Goal: Navigation & Orientation: Find specific page/section

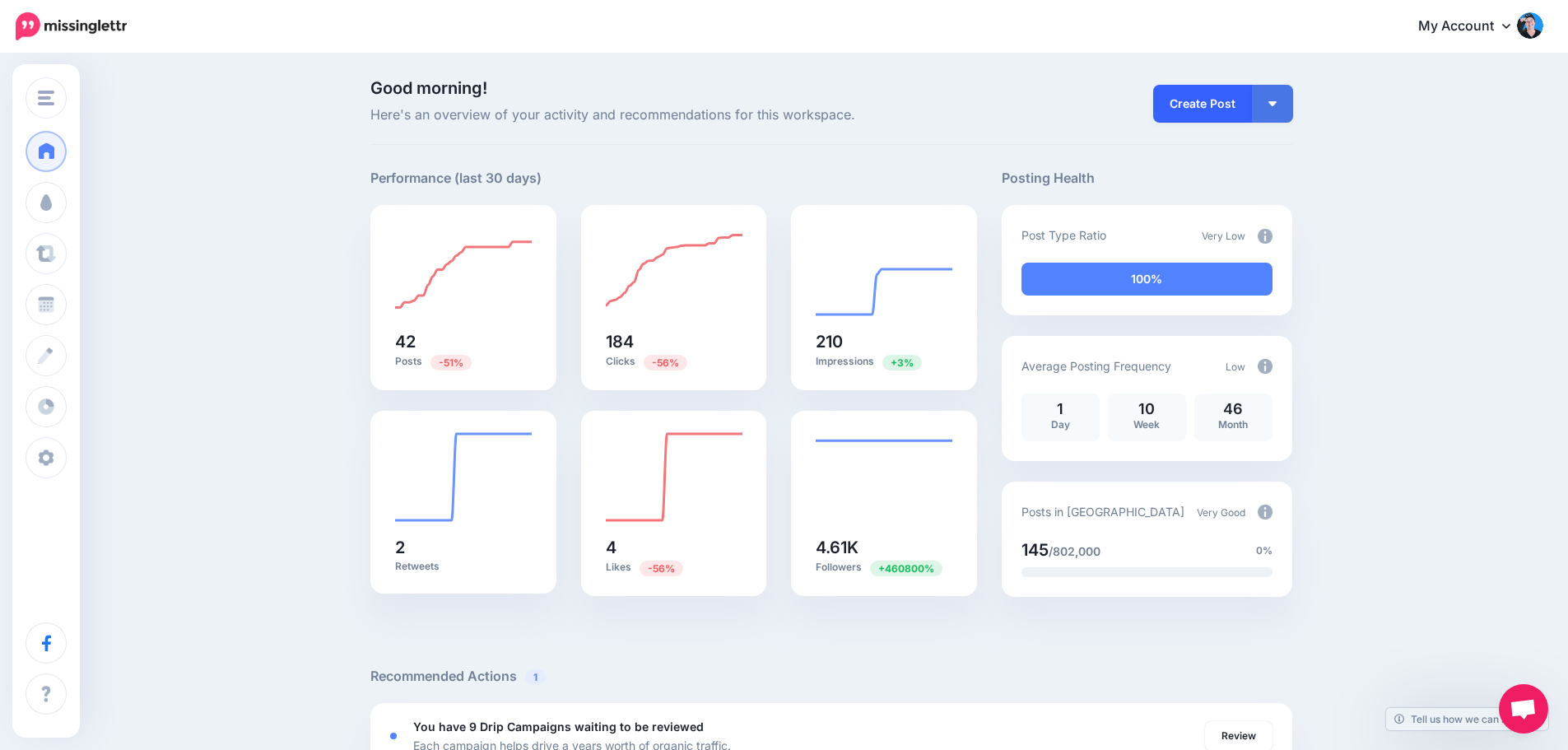
click at [1204, 97] on link "Create Post" at bounding box center [1203, 104] width 99 height 38
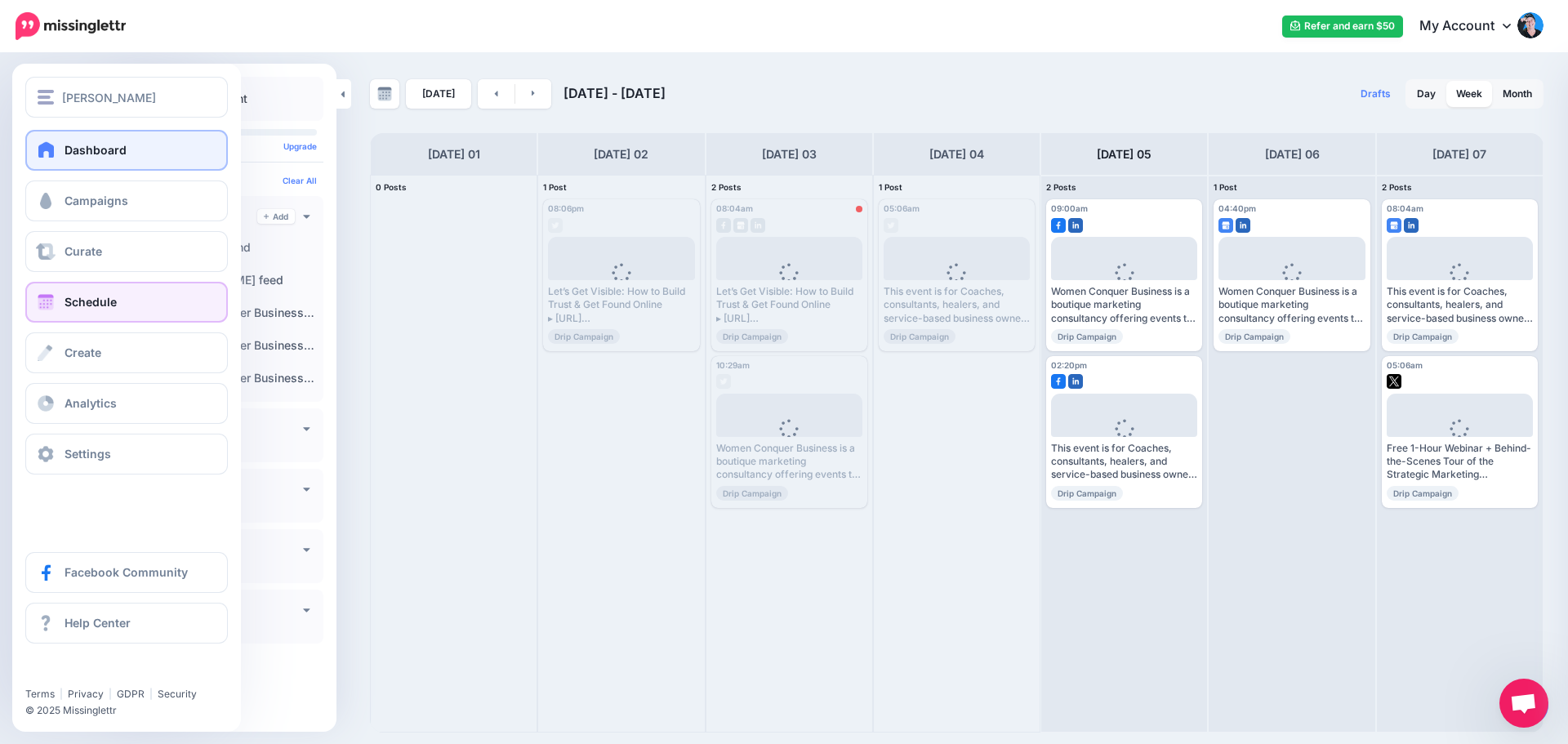
click at [41, 148] on span at bounding box center [47, 149] width 21 height 16
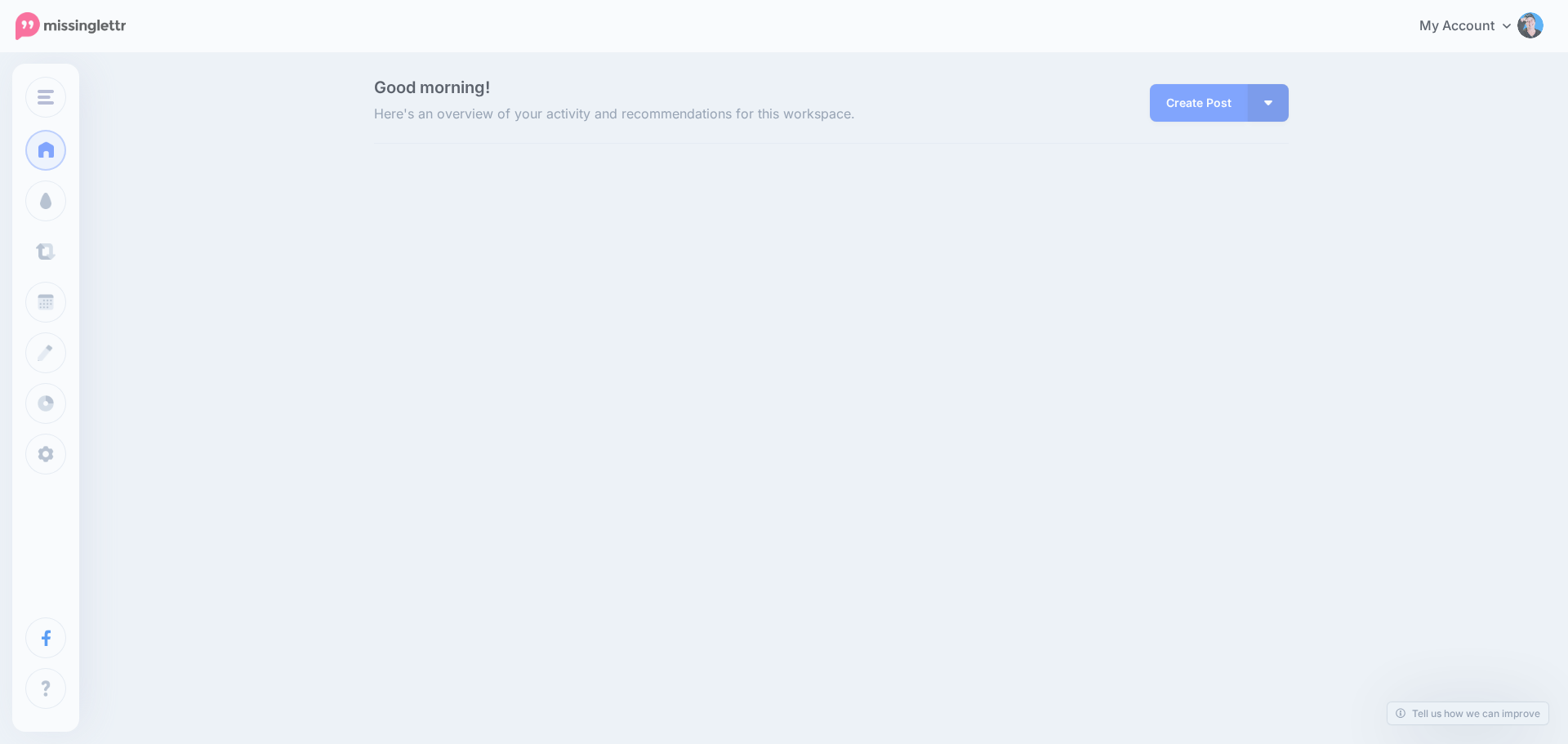
click at [76, 244] on span "Curate" at bounding box center [84, 251] width 38 height 14
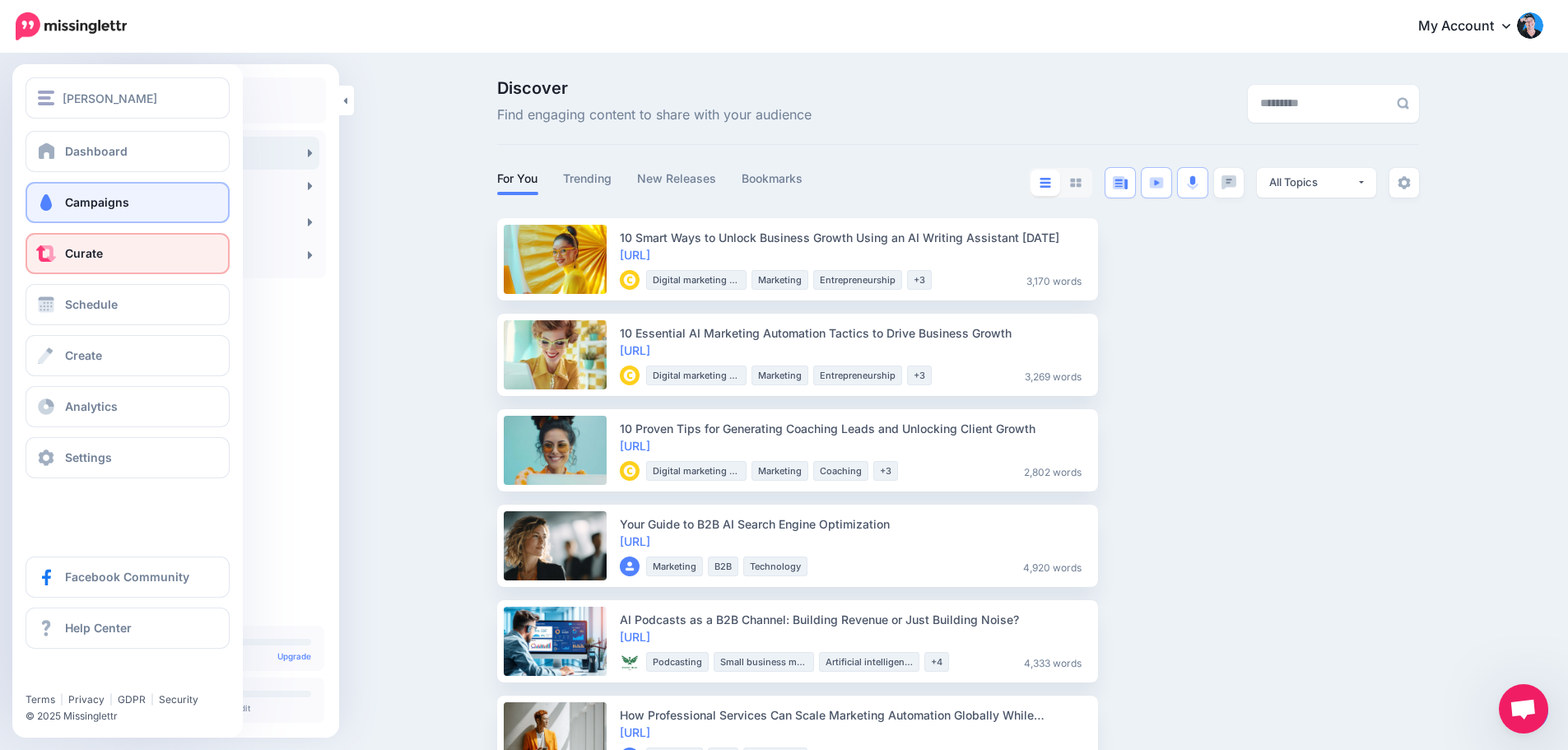
click at [67, 200] on span "Campaigns" at bounding box center [97, 202] width 64 height 14
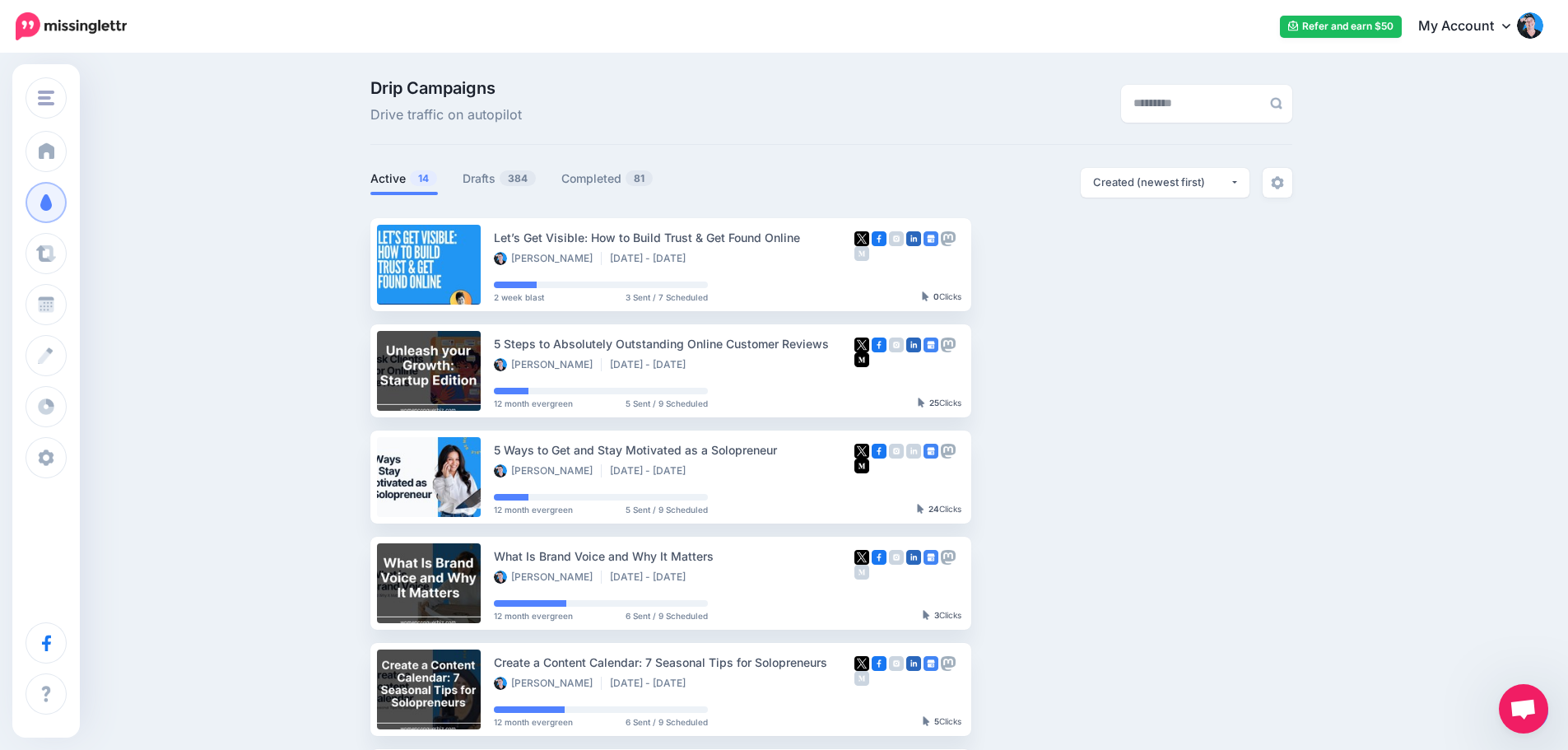
click at [1528, 710] on span "Open chat" at bounding box center [1523, 710] width 27 height 23
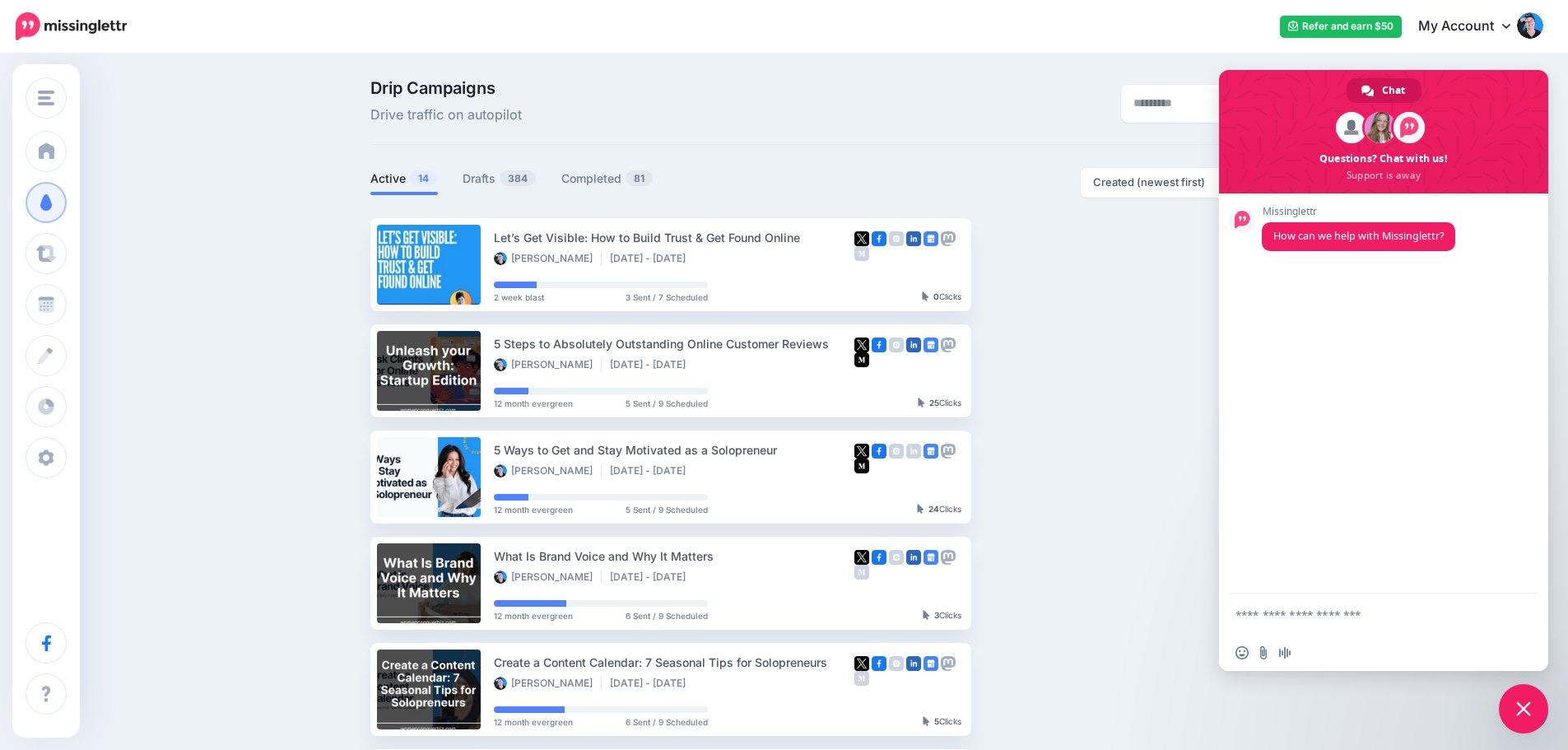
click at [928, 110] on div "Drip Campaigns Drive traffic on autopilot" at bounding box center [674, 103] width 632 height 46
click at [1059, 43] on div "Refer and earn $50 My Account Dashboard My Account Billing Facebook Community H…" at bounding box center [845, 26] width 1396 height 40
click at [839, 159] on div "Drip Campaigns Drive traffic on autopilot Active 14 384 81" at bounding box center [831, 713] width 946 height 1266
click at [1531, 701] on span "Close chat" at bounding box center [1523, 709] width 50 height 50
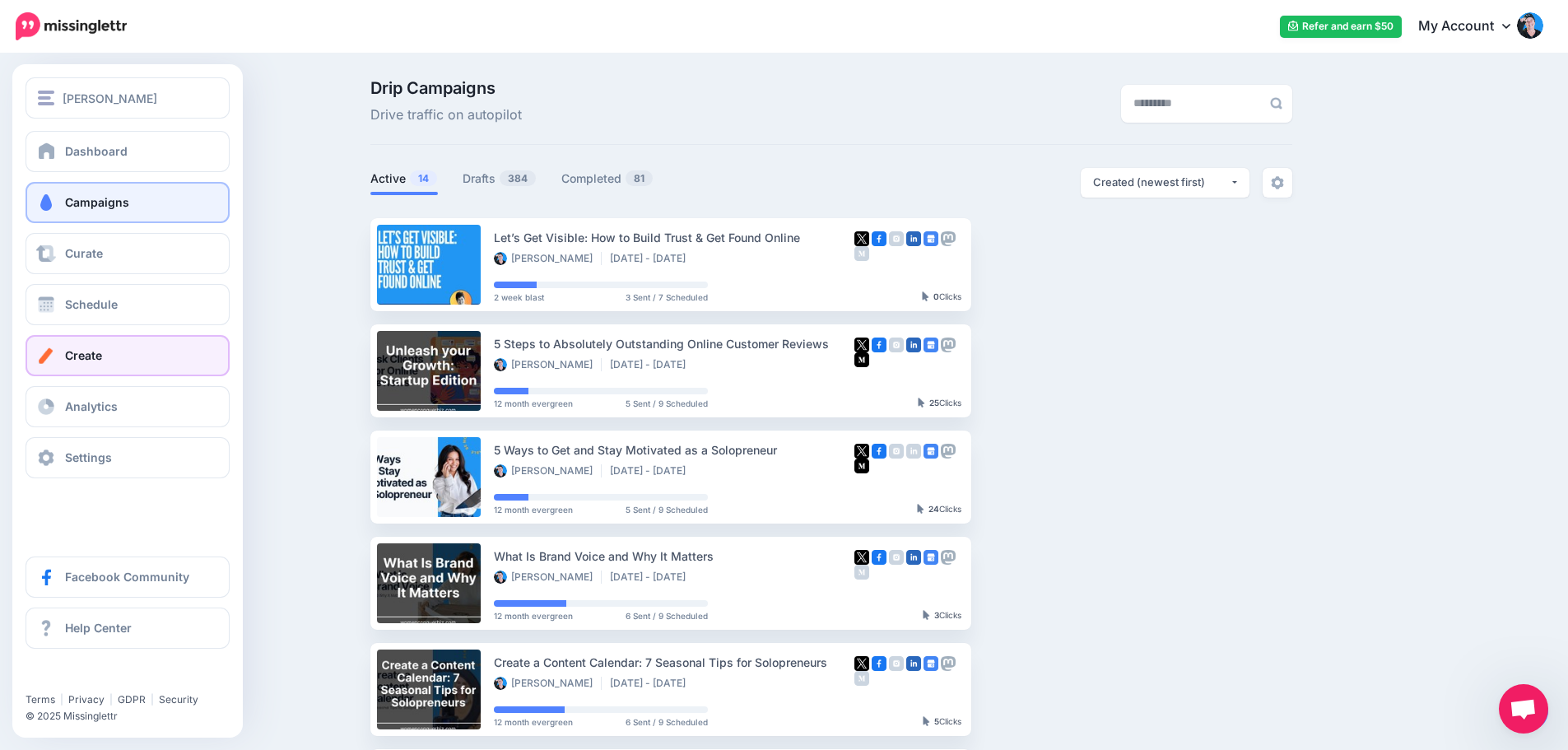
click at [68, 349] on span "Create" at bounding box center [83, 355] width 37 height 14
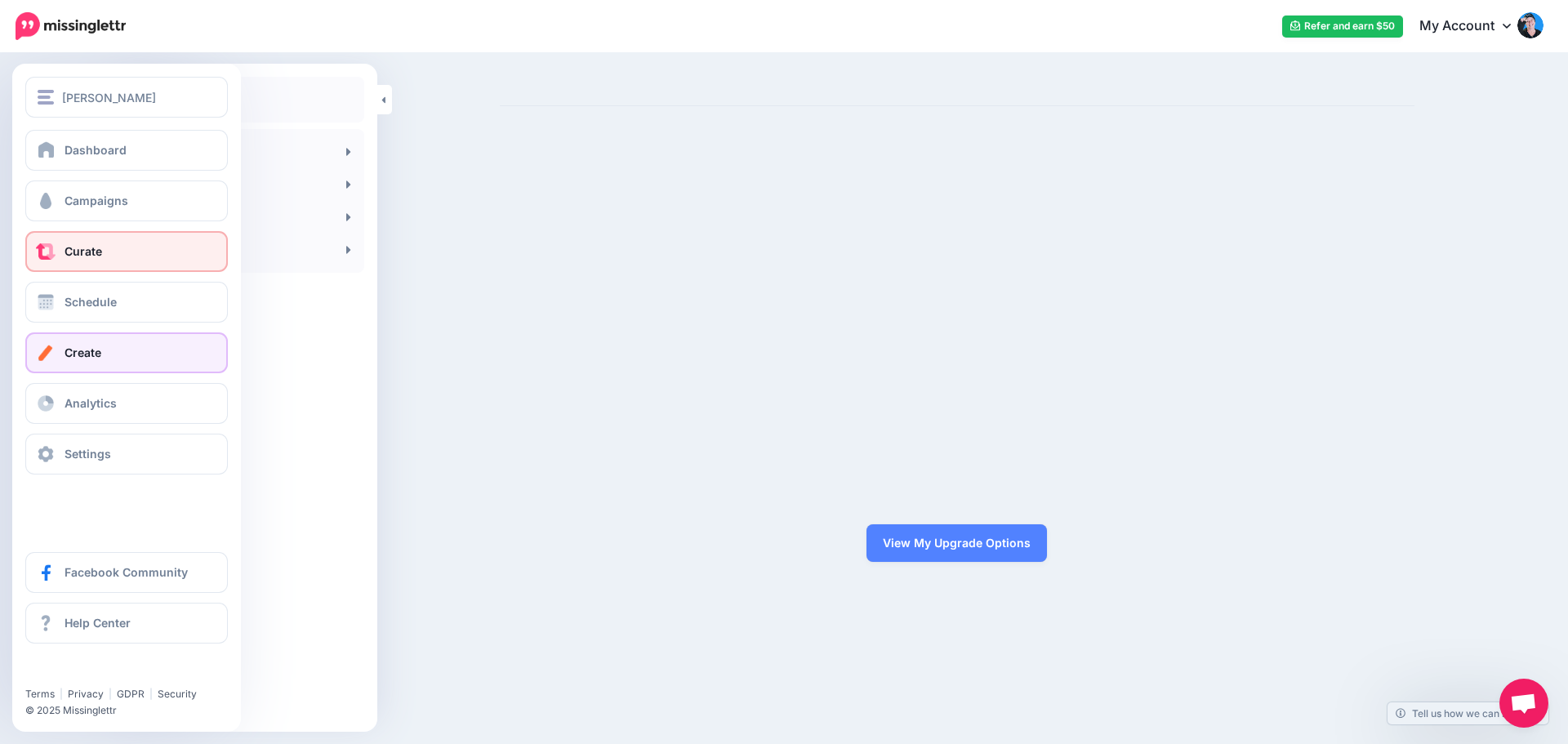
click at [90, 261] on link "Curate" at bounding box center [126, 252] width 202 height 41
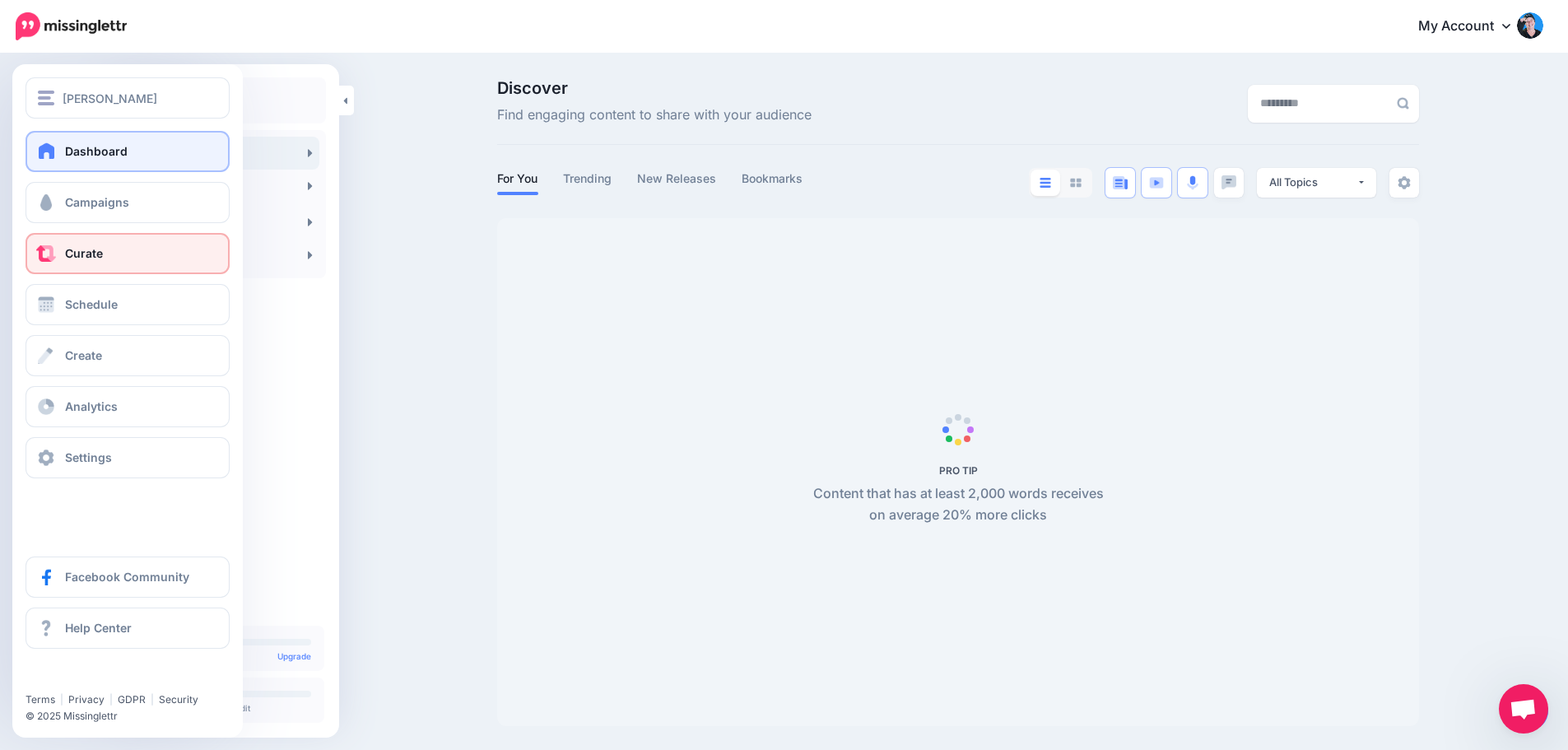
click at [60, 158] on link "Dashboard" at bounding box center [127, 151] width 204 height 41
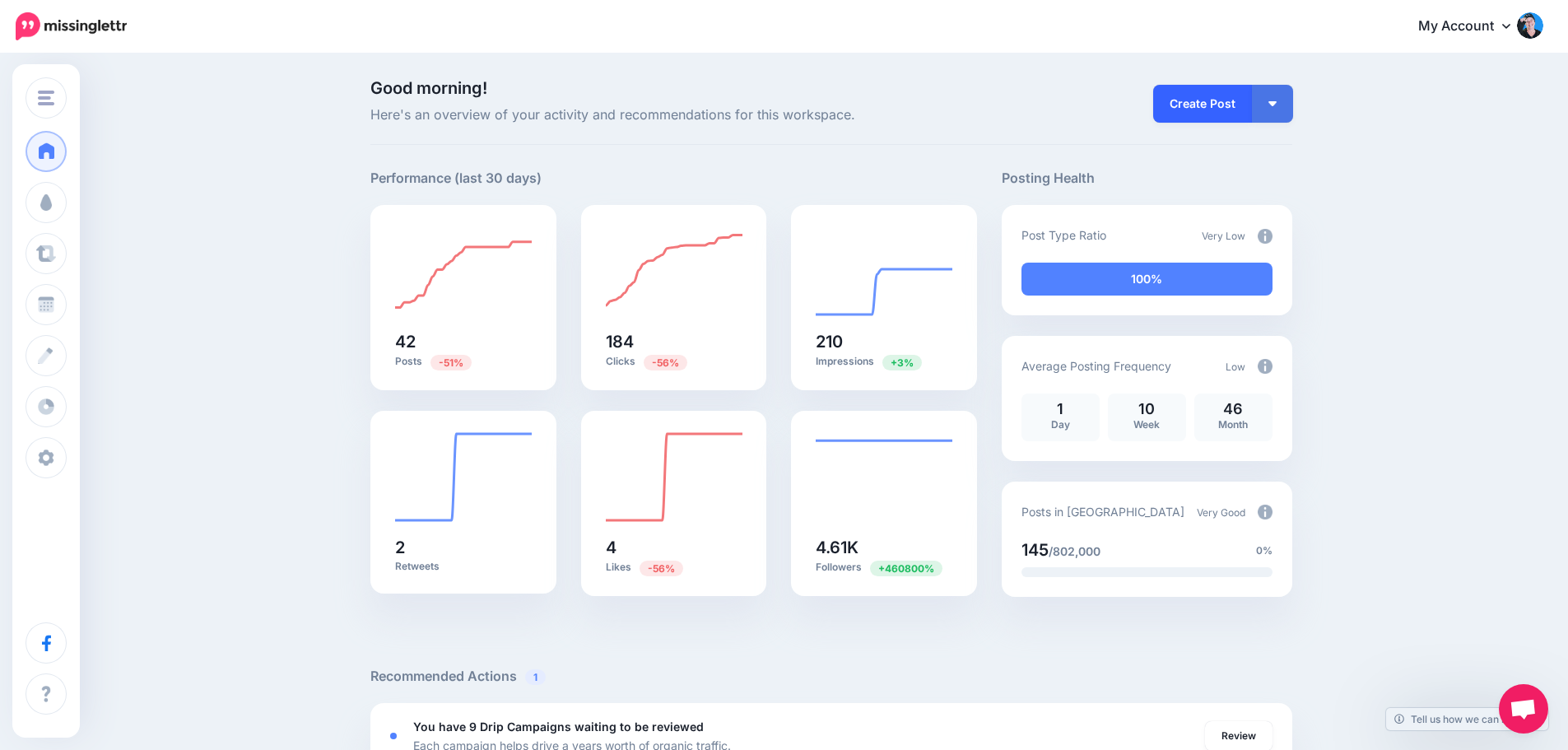
click at [1220, 115] on link "Create Post" at bounding box center [1203, 104] width 99 height 38
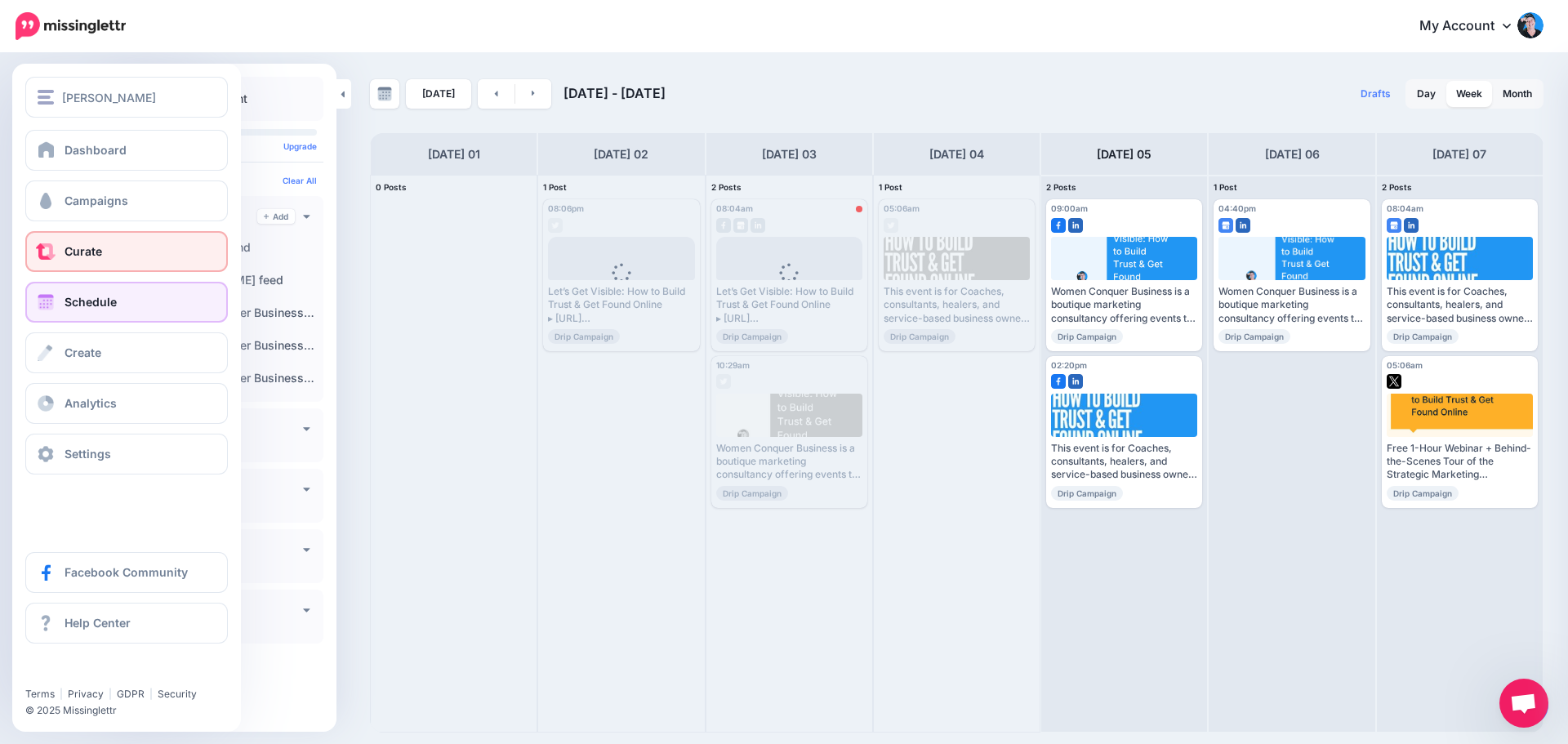
click at [59, 256] on link "Curate" at bounding box center [126, 252] width 202 height 41
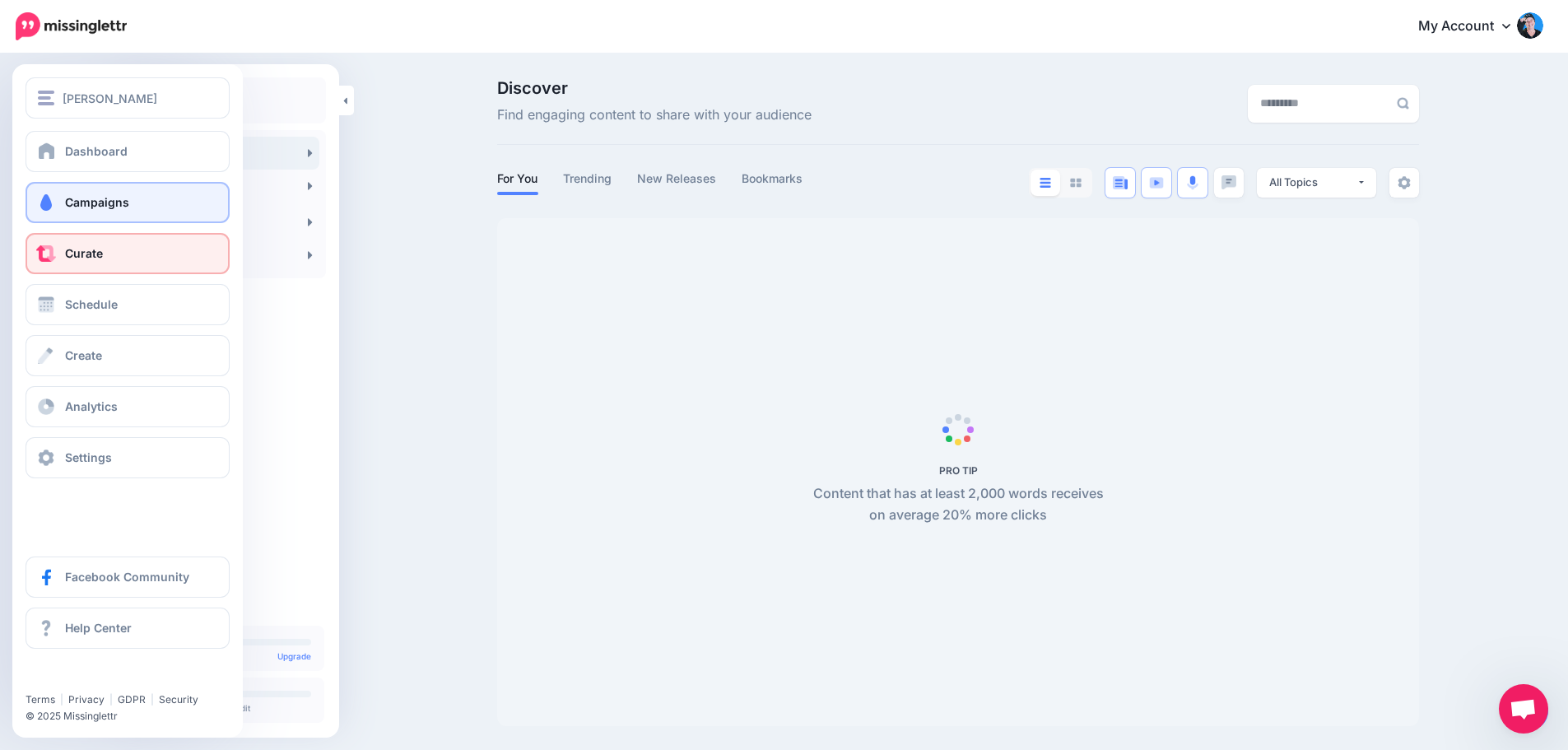
click at [58, 208] on link "Campaigns" at bounding box center [127, 202] width 204 height 41
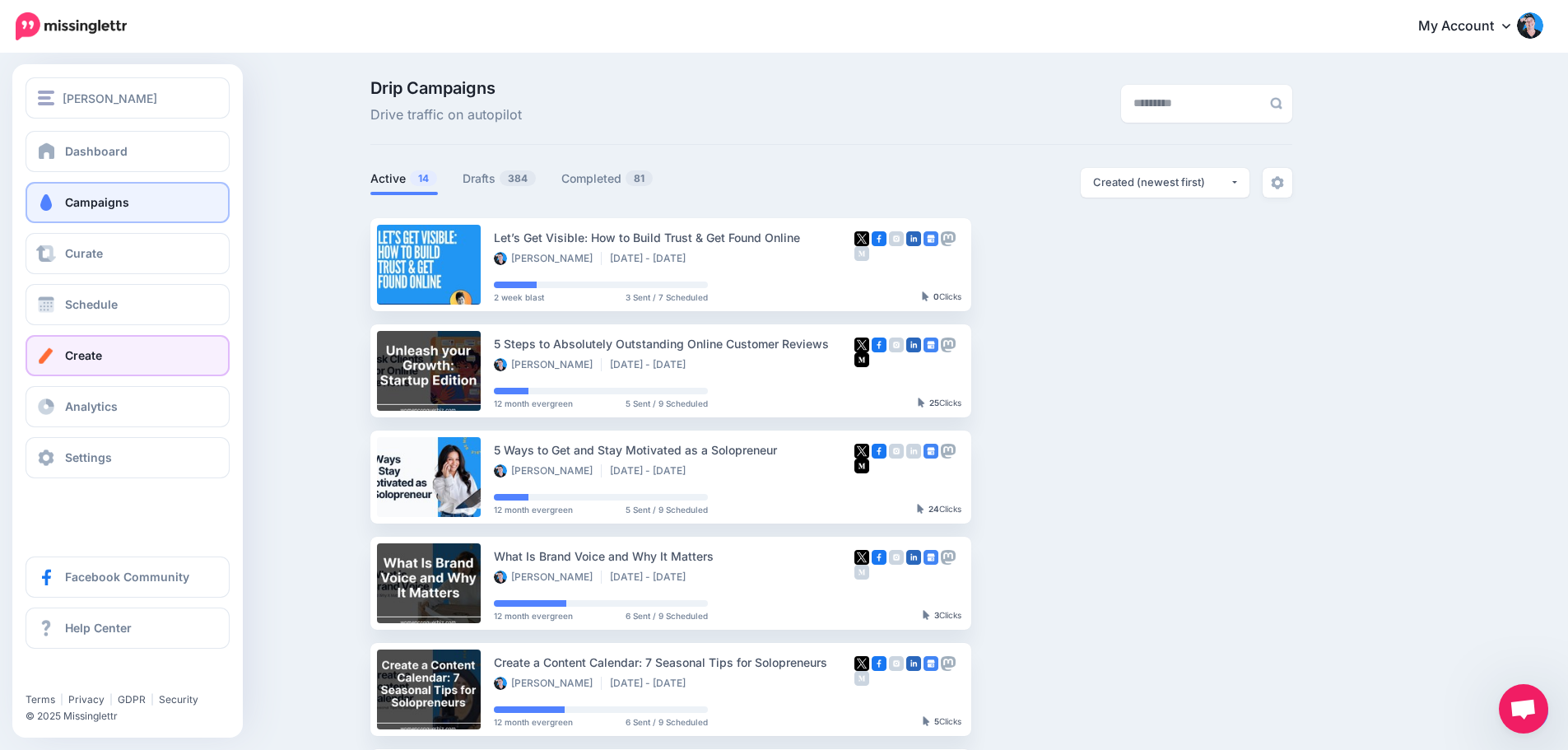
click at [54, 345] on link "Create" at bounding box center [127, 356] width 204 height 41
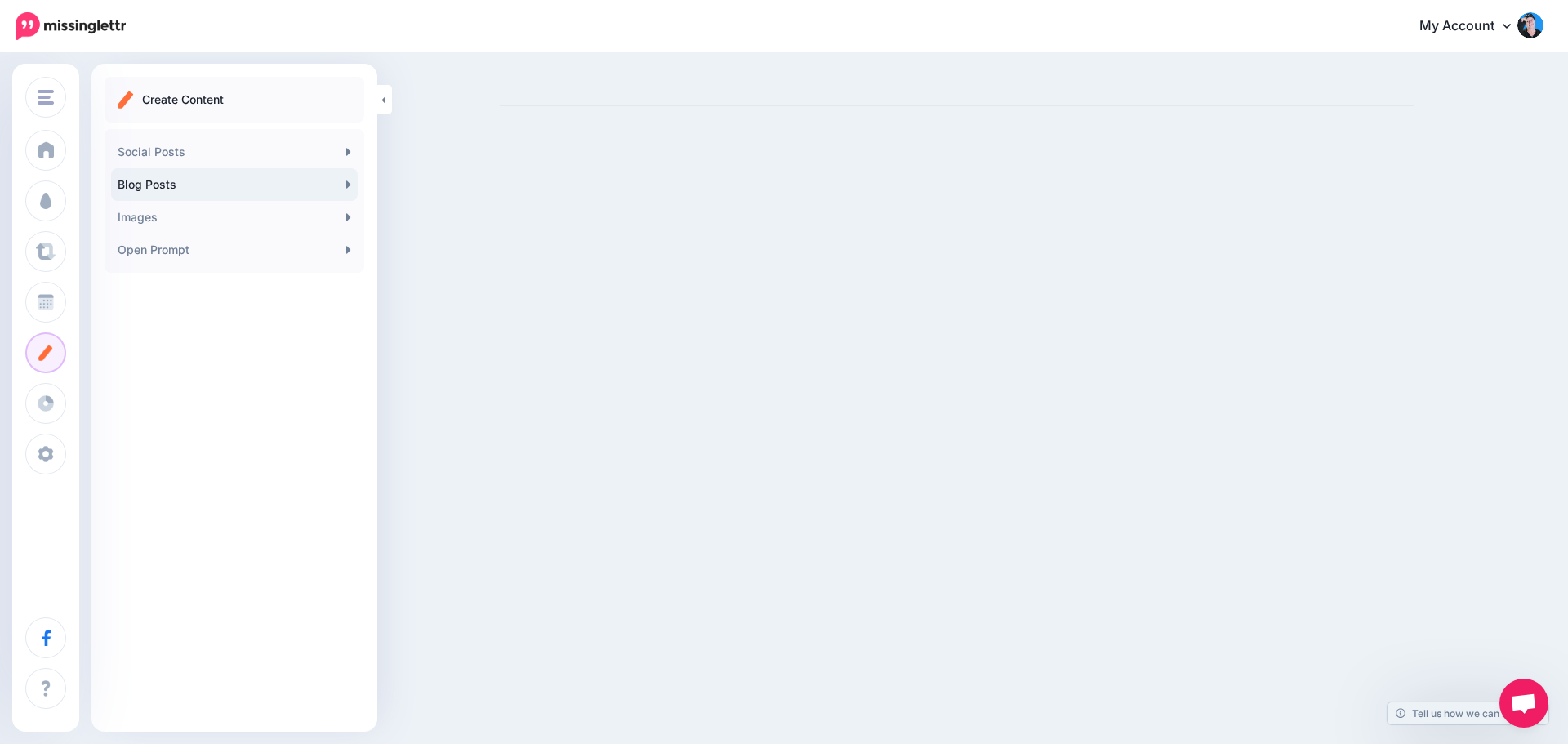
click at [319, 177] on link "Blog Posts" at bounding box center [234, 184] width 247 height 33
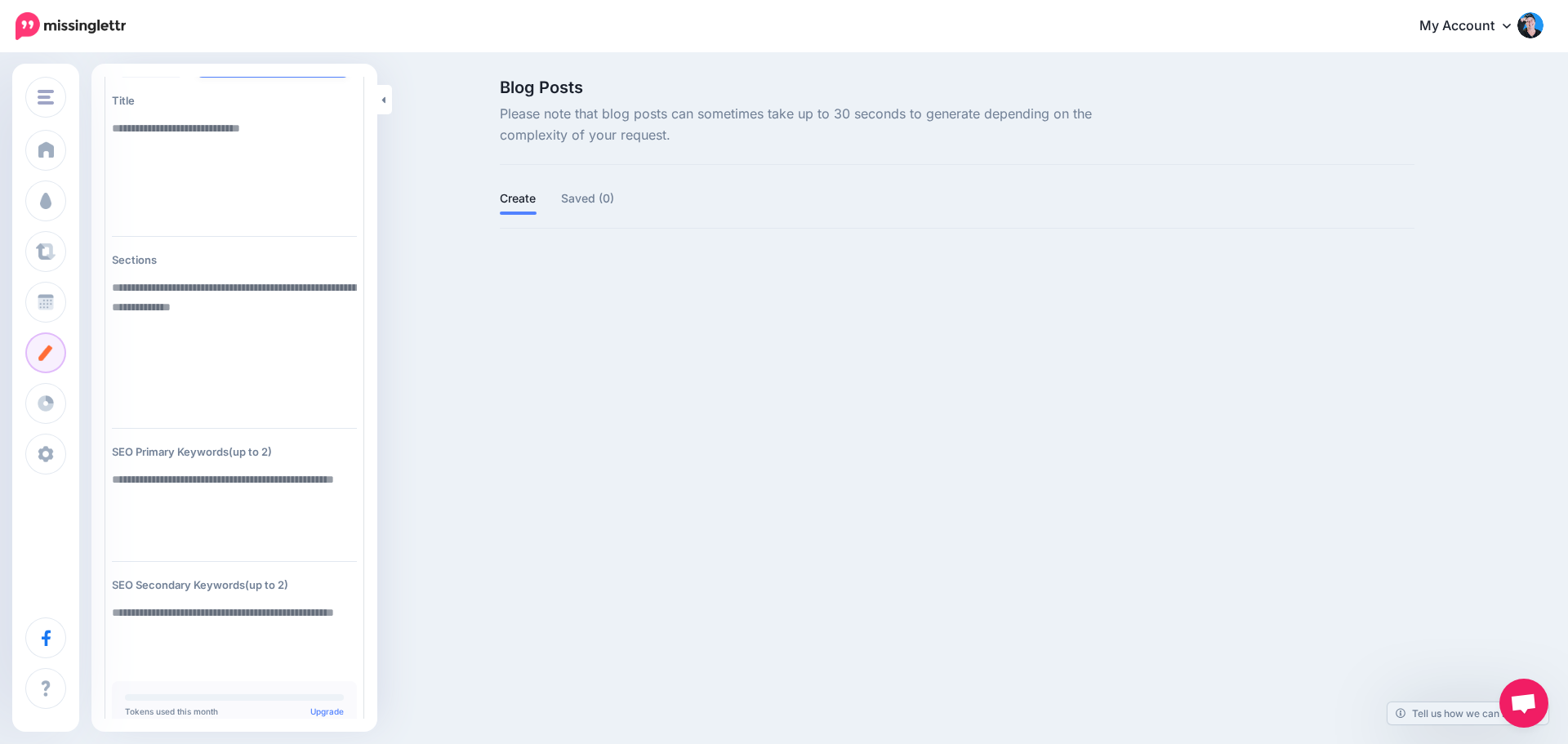
scroll to position [116, 0]
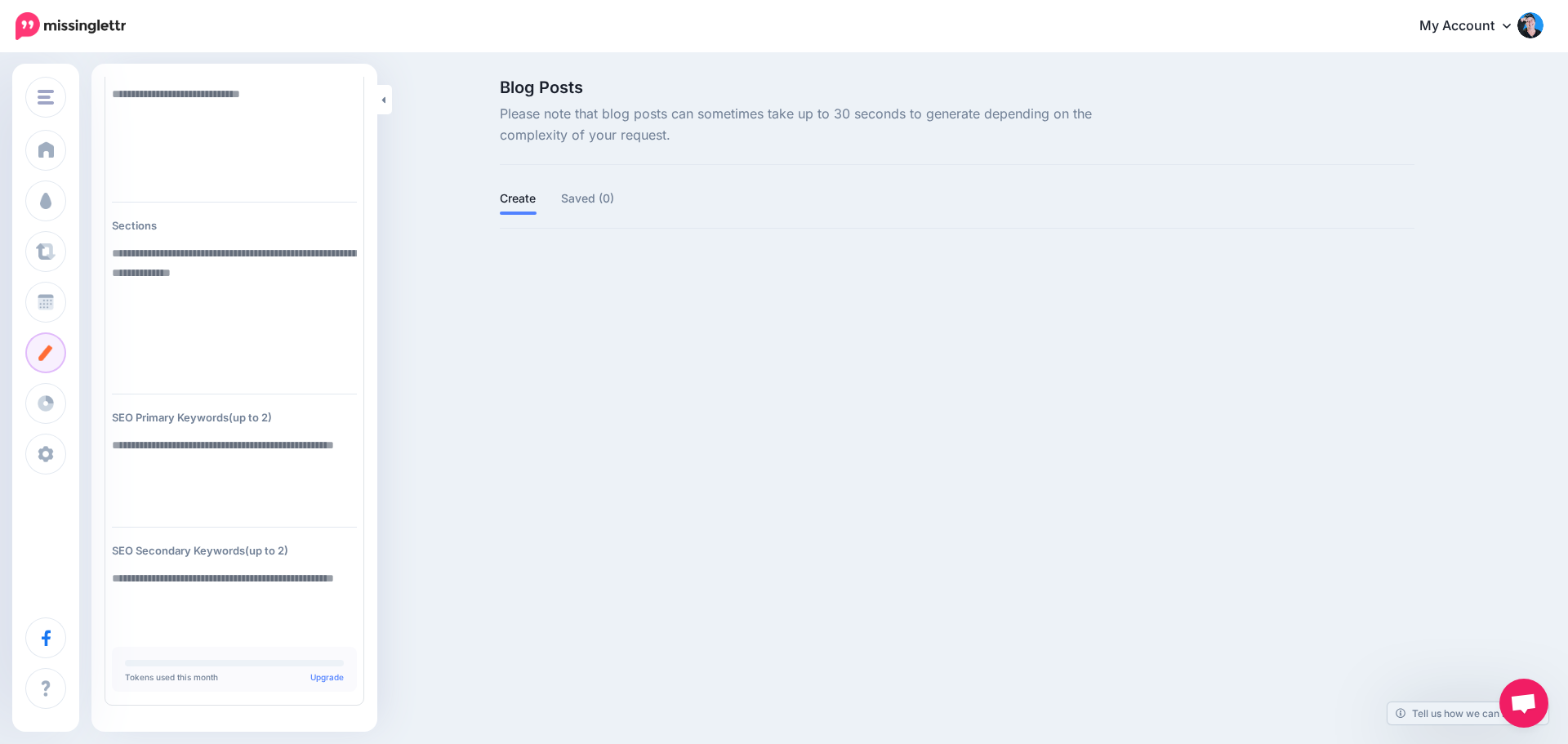
click at [32, 25] on img at bounding box center [70, 26] width 111 height 28
